Goal: Information Seeking & Learning: Learn about a topic

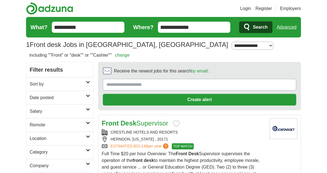
click at [256, 31] on span "Search" at bounding box center [260, 27] width 15 height 11
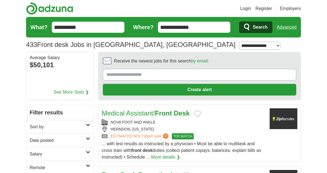
click at [239, 49] on select "**********" at bounding box center [260, 46] width 42 height 8
select select "*"
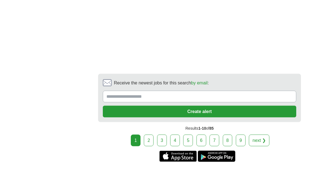
scroll to position [1124, 0]
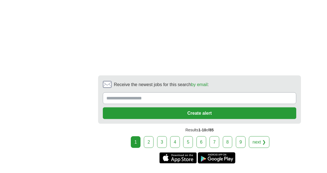
click at [150, 143] on link "2" at bounding box center [149, 142] width 10 height 12
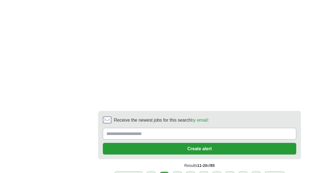
scroll to position [1077, 0]
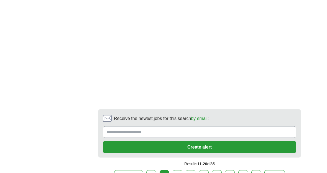
click at [179, 173] on link "3" at bounding box center [178, 176] width 10 height 12
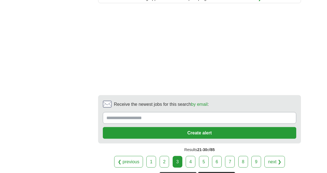
scroll to position [875, 0]
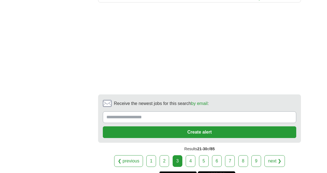
click at [188, 161] on link "4" at bounding box center [191, 161] width 10 height 12
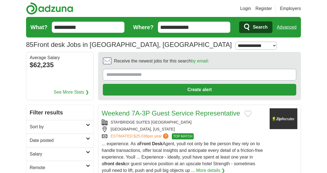
click at [193, 114] on link "Weekend 7A-3P Guest Service Representative" at bounding box center [171, 112] width 138 height 7
click at [178, 113] on link "Weekend 7A-3P Guest Service Representative" at bounding box center [171, 112] width 138 height 7
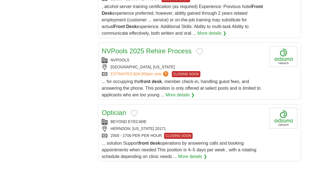
scroll to position [675, 0]
click at [190, 98] on link "More details ❯" at bounding box center [180, 95] width 29 height 7
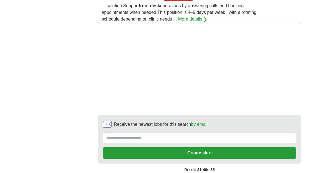
scroll to position [813, 0]
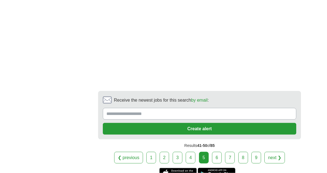
scroll to position [776, 0]
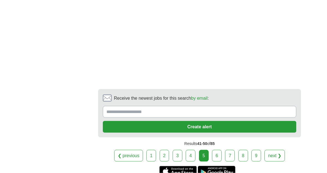
click at [217, 156] on link "6" at bounding box center [217, 156] width 10 height 12
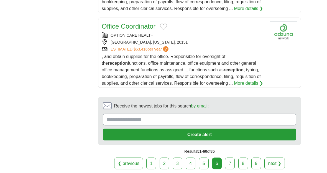
scroll to position [703, 0]
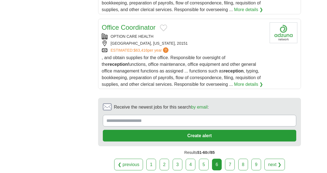
click at [229, 169] on link "7" at bounding box center [230, 165] width 10 height 12
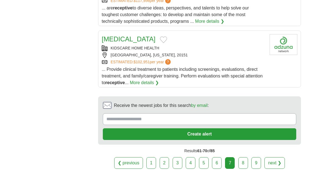
scroll to position [742, 0]
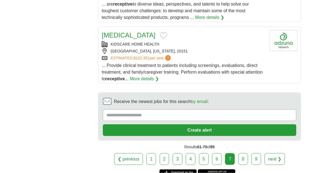
click at [244, 153] on link "8" at bounding box center [244, 159] width 10 height 12
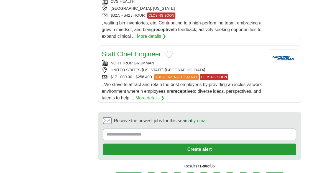
scroll to position [677, 0]
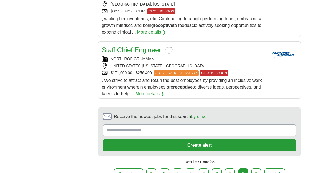
click at [255, 174] on link "9" at bounding box center [257, 174] width 10 height 12
